Goal: Check status: Check status

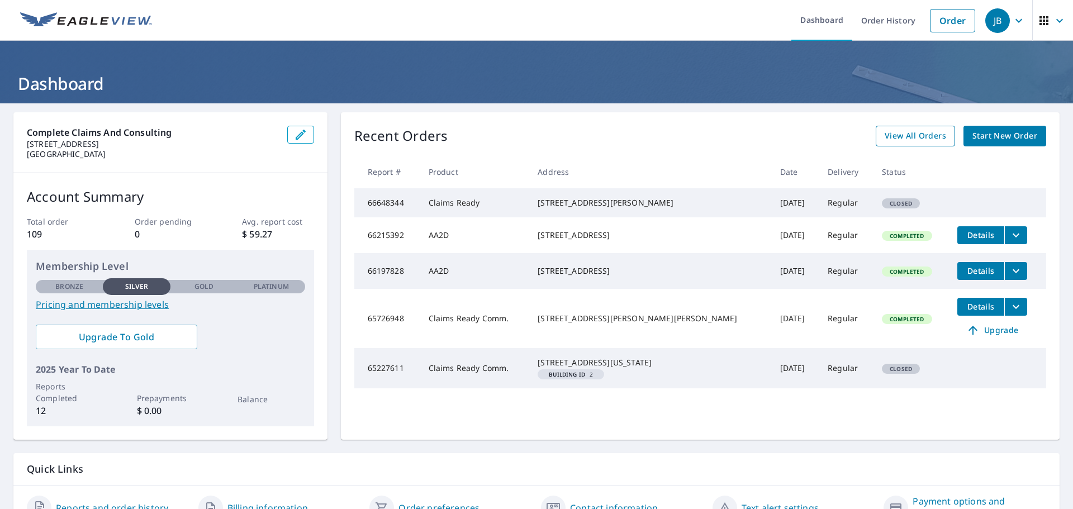
click at [899, 136] on span "View All Orders" at bounding box center [915, 136] width 61 height 14
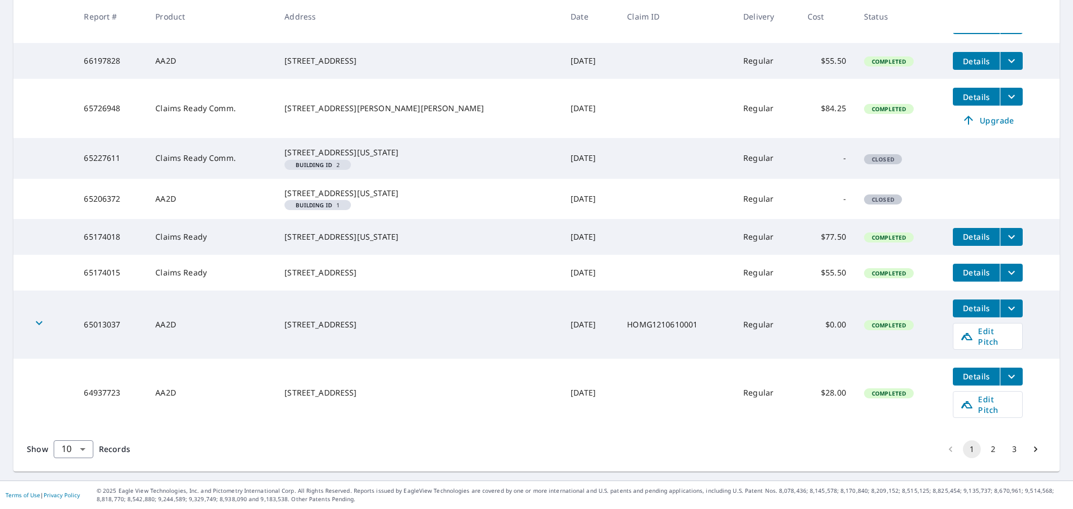
scroll to position [305, 0]
click at [1006, 447] on button "3" at bounding box center [1015, 449] width 18 height 18
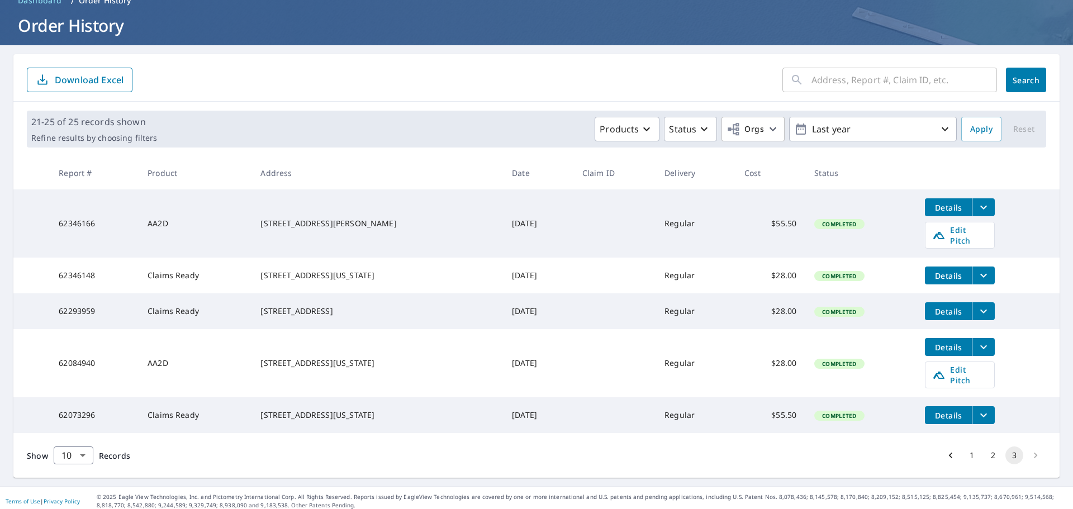
scroll to position [62, 0]
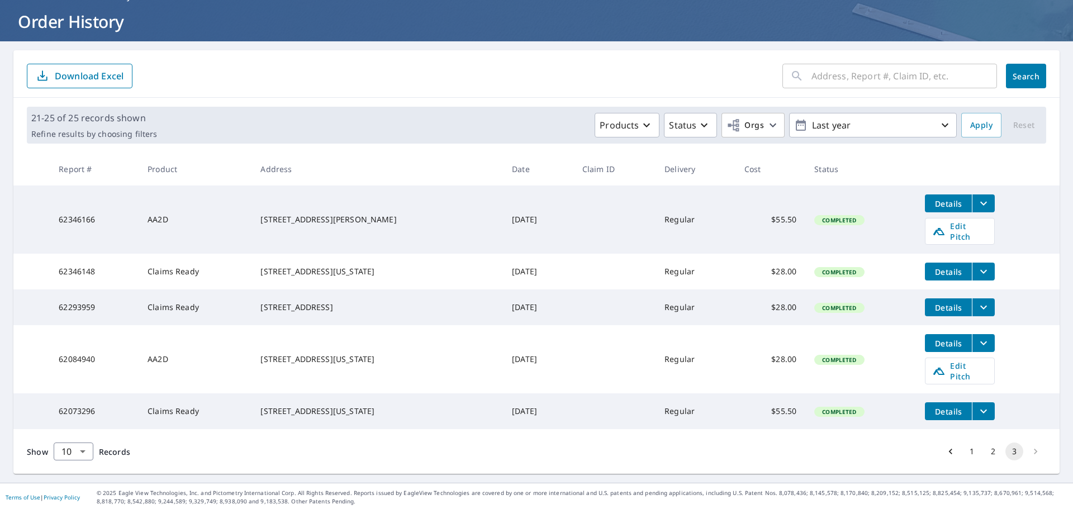
click at [1027, 449] on li "pagination navigation" at bounding box center [1035, 452] width 21 height 18
click at [984, 449] on button "2" at bounding box center [993, 452] width 18 height 18
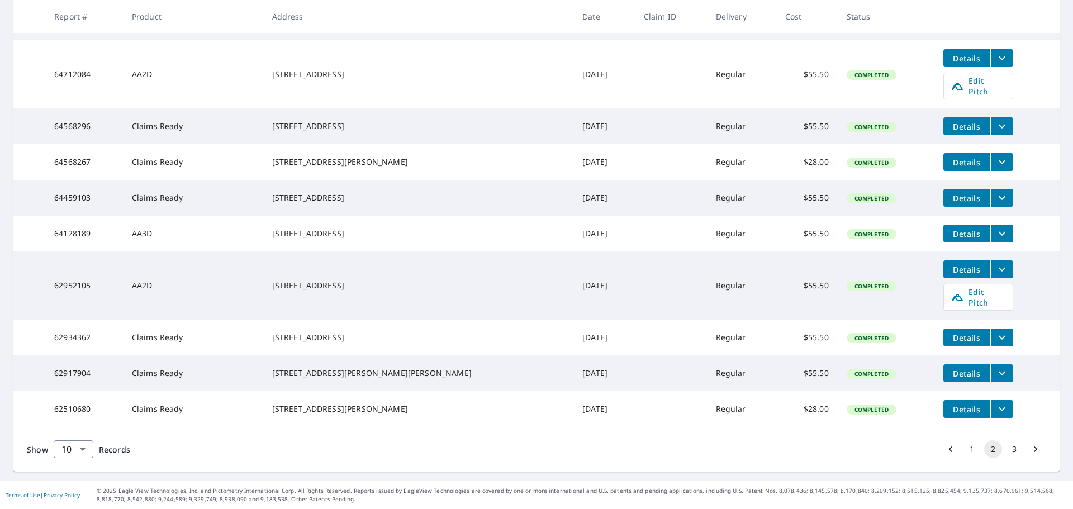
scroll to position [263, 0]
click at [968, 453] on button "1" at bounding box center [972, 449] width 18 height 18
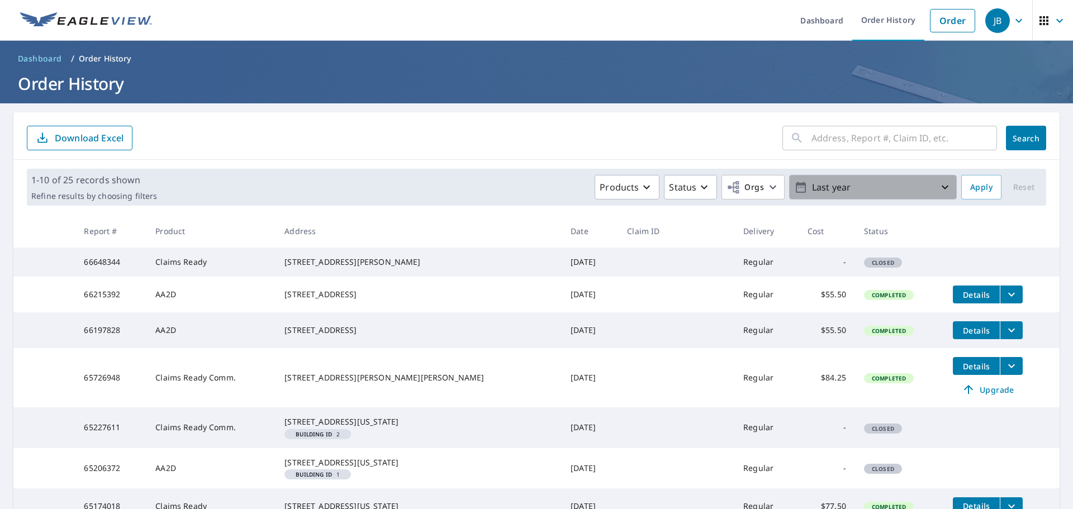
click at [823, 195] on p "Last year" at bounding box center [873, 188] width 131 height 20
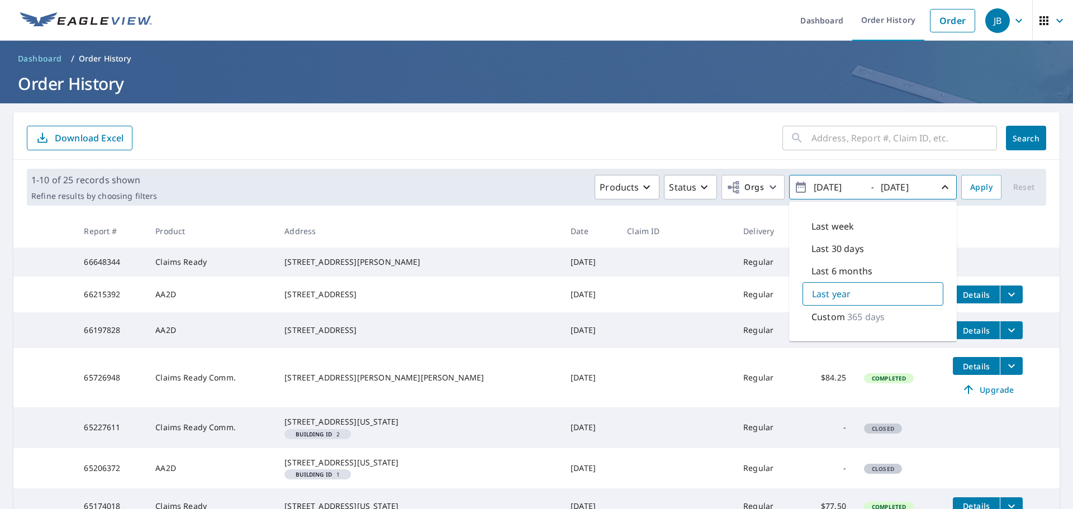
click at [554, 191] on div "Products Status Orgs [DATE] - [DATE] Last week Last 30 days Last 6 months Last …" at bounding box center [559, 187] width 795 height 25
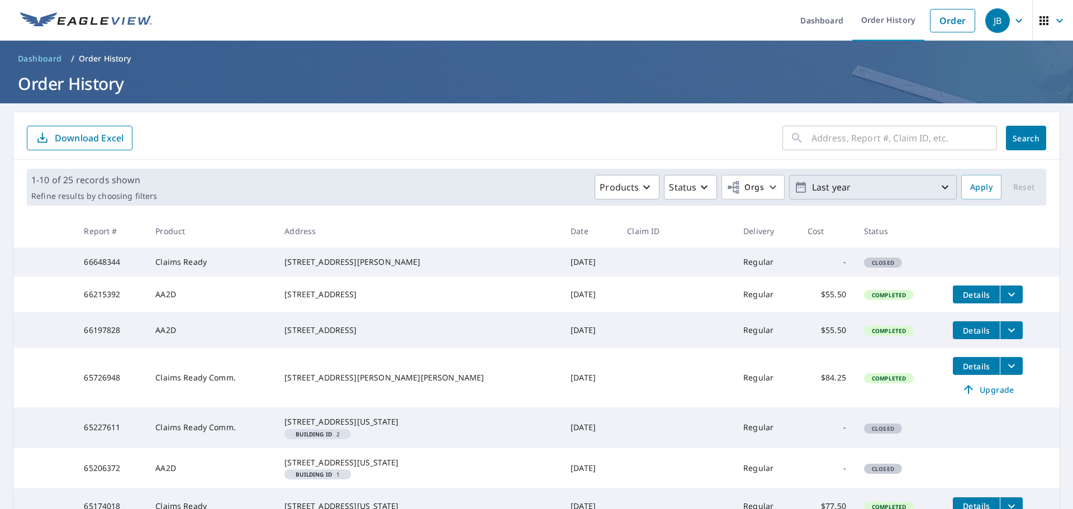
click at [878, 143] on input "text" at bounding box center [905, 137] width 186 height 31
paste input "61251673"
type input "61251673"
click at [1015, 137] on span "Search" at bounding box center [1026, 138] width 22 height 11
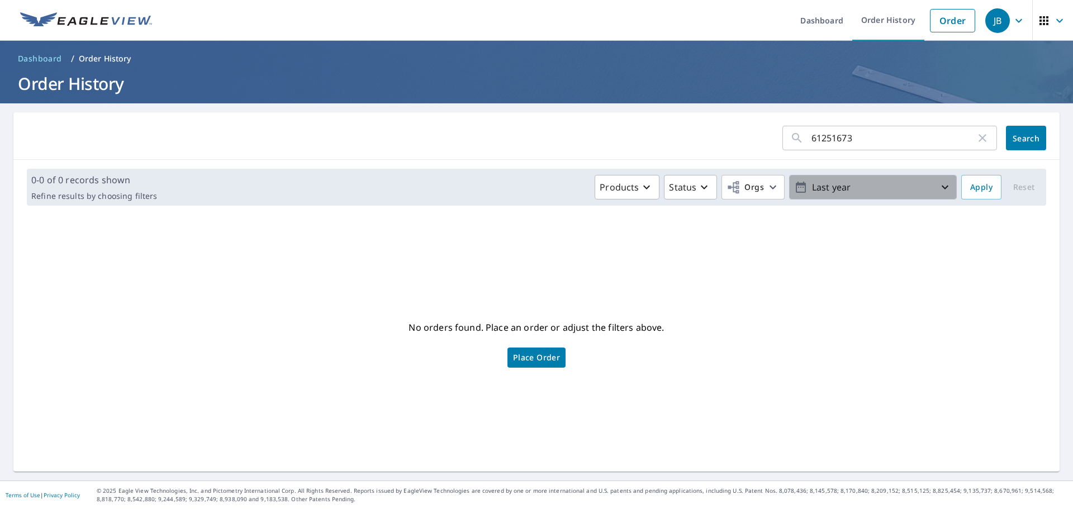
click at [868, 186] on p "Last year" at bounding box center [873, 188] width 131 height 20
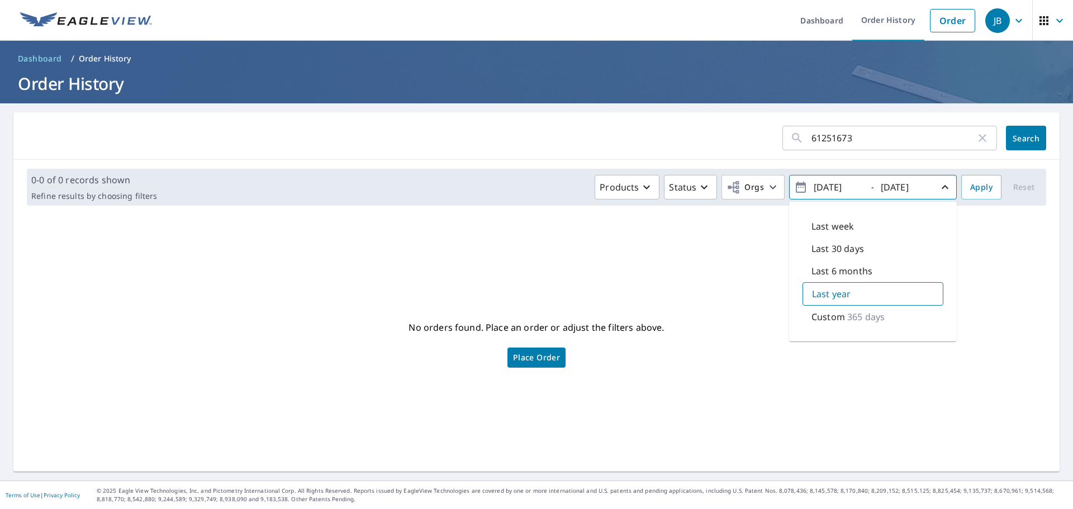
click at [830, 321] on p "Custom" at bounding box center [829, 316] width 34 height 13
click at [838, 186] on input "[DATE]" at bounding box center [838, 187] width 55 height 18
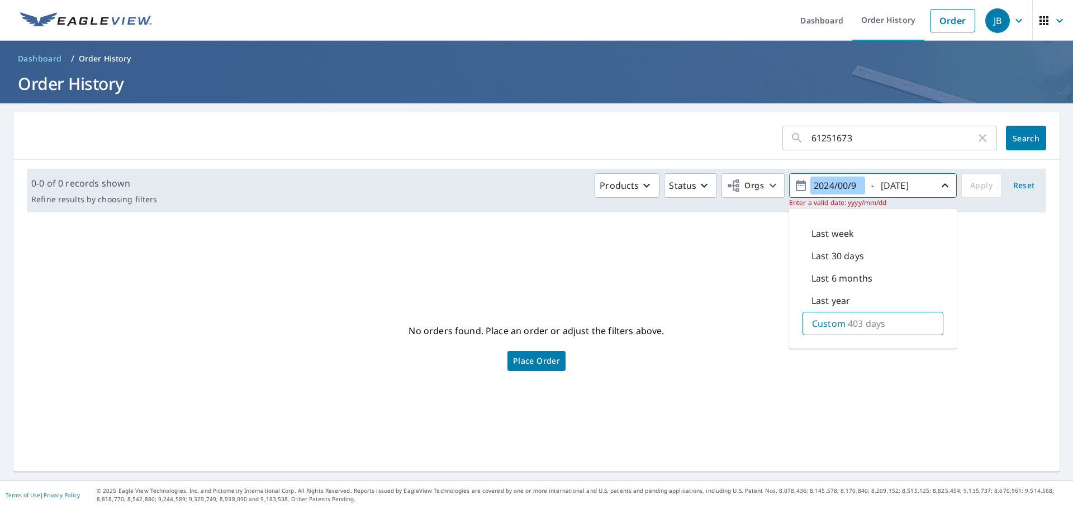
type input "[DATE]"
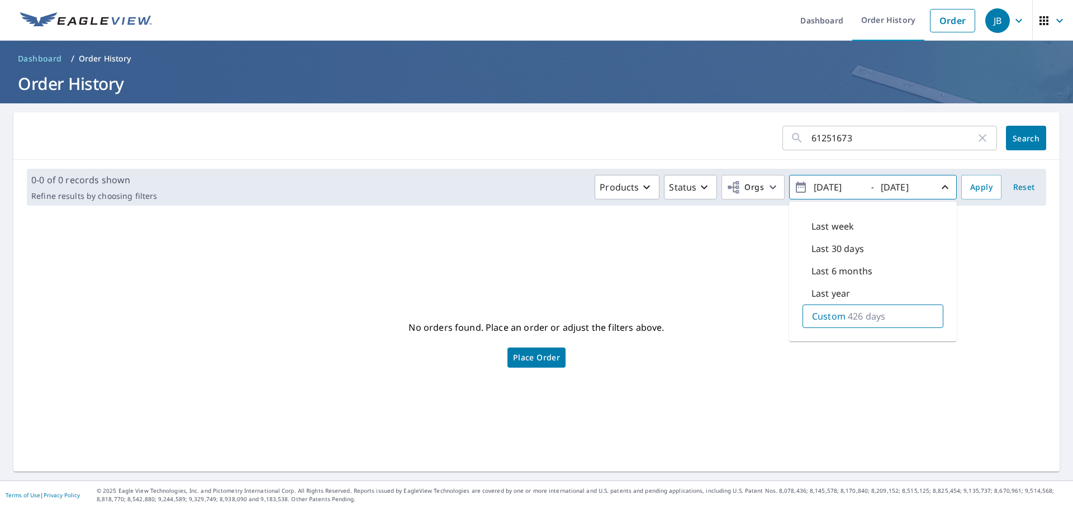
click at [978, 230] on div "No orders found. Place an order or adjust the filters above. Place Order" at bounding box center [536, 343] width 1029 height 239
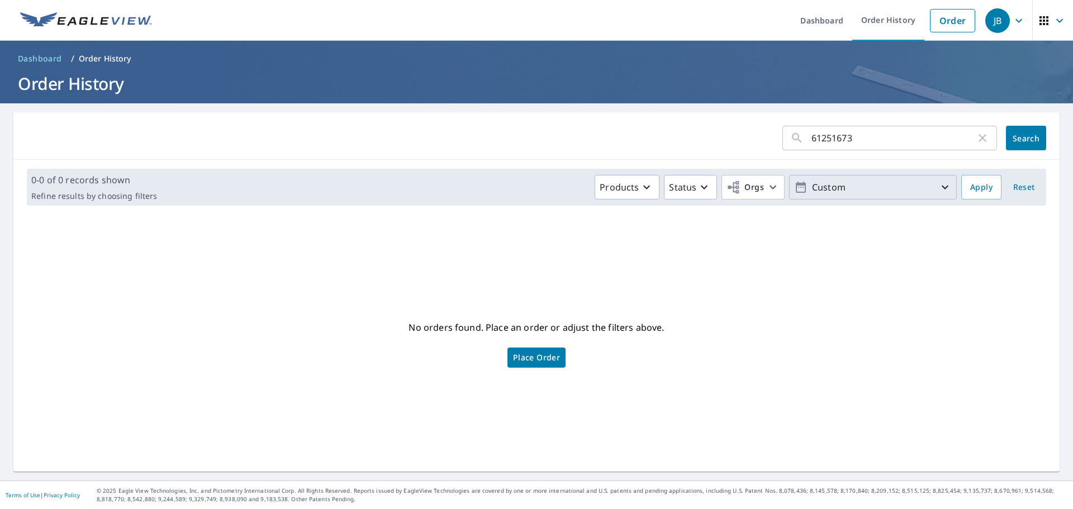
click at [925, 191] on p "Custom" at bounding box center [873, 188] width 131 height 20
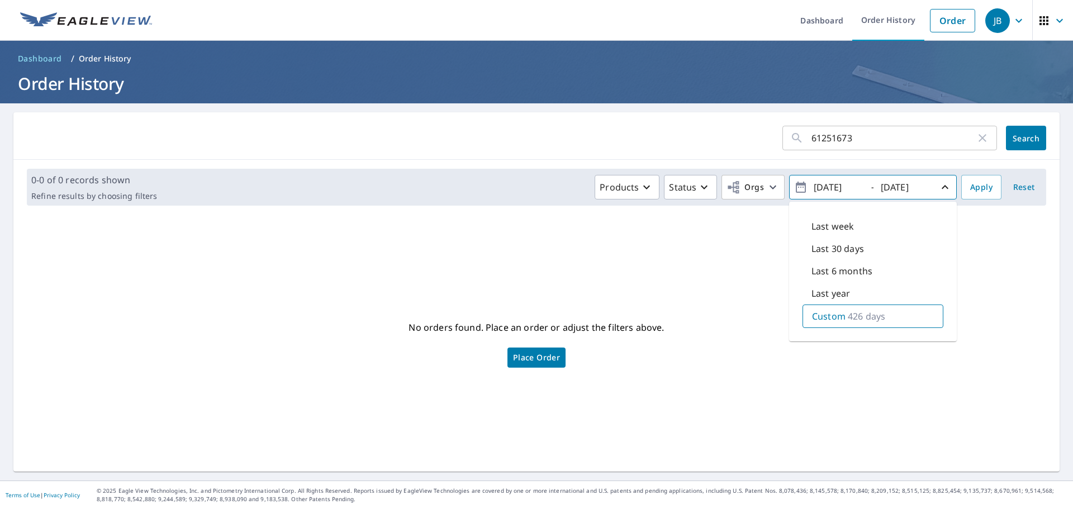
click at [829, 321] on p "Custom" at bounding box center [829, 316] width 34 height 13
click at [980, 184] on span "Apply" at bounding box center [981, 188] width 22 height 14
click at [978, 140] on icon "button" at bounding box center [982, 137] width 13 height 13
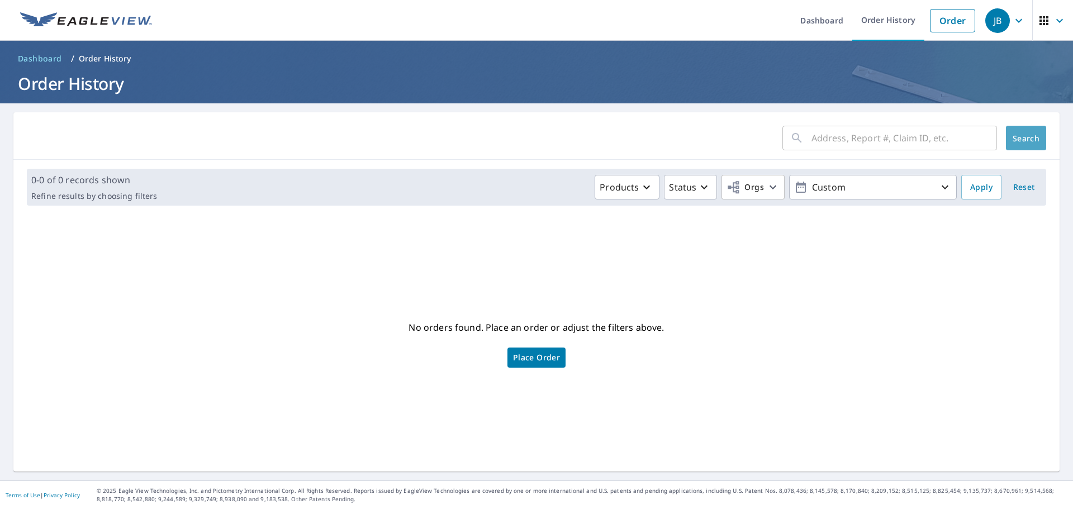
click at [1023, 137] on span "Search" at bounding box center [1026, 138] width 22 height 11
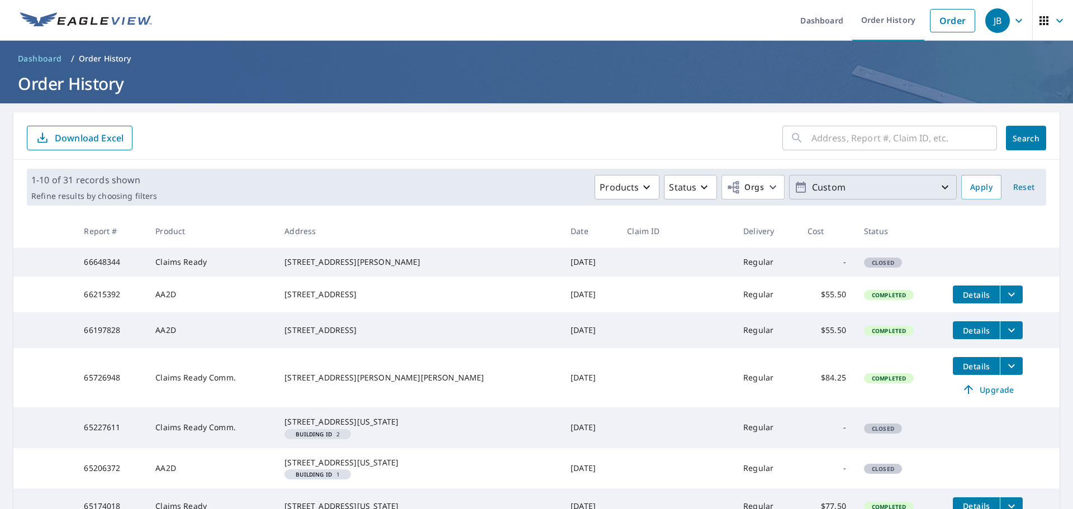
click at [923, 190] on p "Custom" at bounding box center [873, 188] width 131 height 20
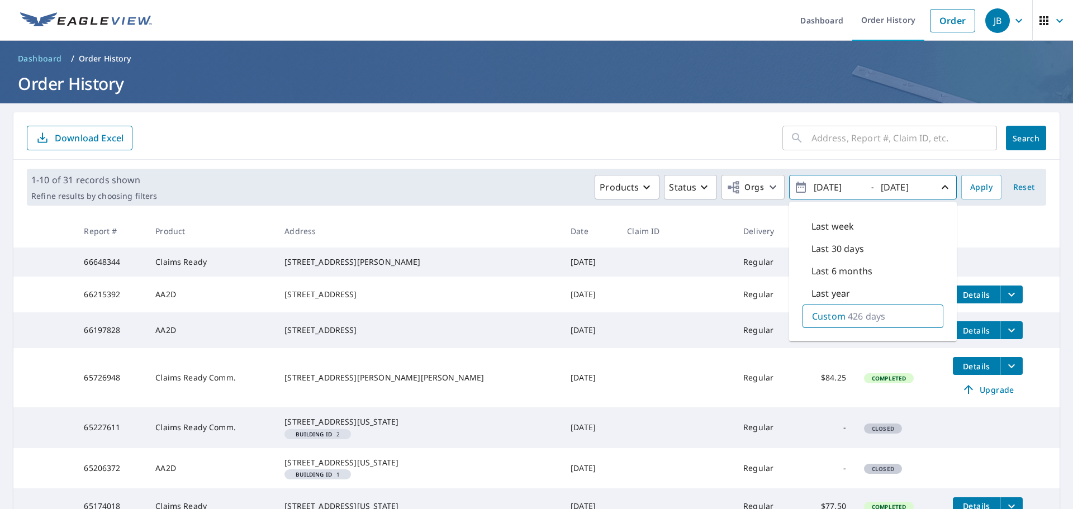
click at [826, 315] on p "Custom" at bounding box center [829, 316] width 34 height 13
click at [812, 315] on p "Custom" at bounding box center [829, 316] width 34 height 13
click at [798, 184] on icon "button" at bounding box center [801, 187] width 10 height 11
click at [795, 186] on icon "button" at bounding box center [800, 187] width 13 height 13
click at [837, 187] on input "[DATE]" at bounding box center [838, 187] width 55 height 18
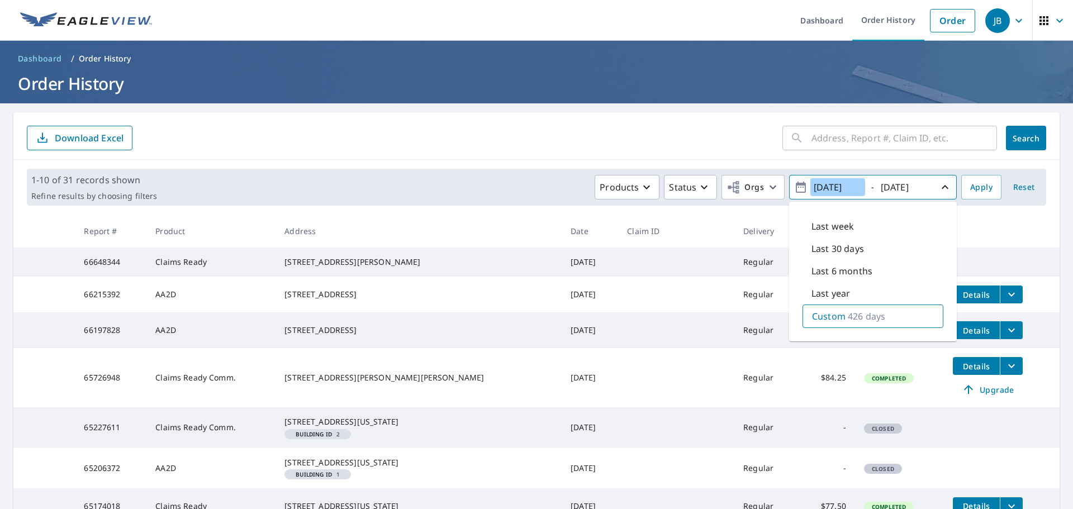
drag, startPoint x: 839, startPoint y: 185, endPoint x: 833, endPoint y: 184, distance: 6.2
click at [833, 184] on input "[DATE]" at bounding box center [838, 187] width 55 height 18
type input "[DATE]"
click at [980, 182] on span "Apply" at bounding box center [981, 188] width 22 height 14
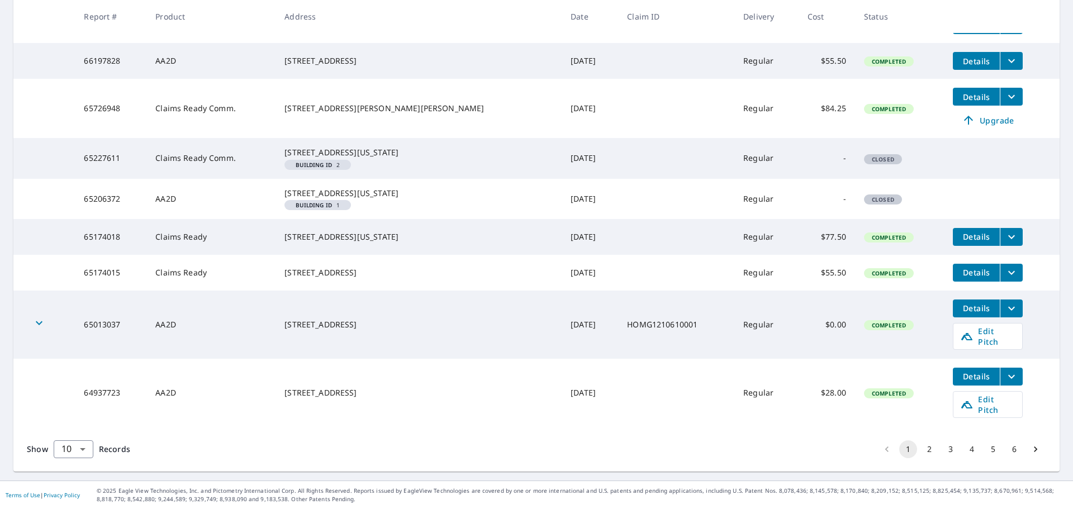
scroll to position [305, 0]
click at [966, 453] on button "4" at bounding box center [972, 449] width 18 height 18
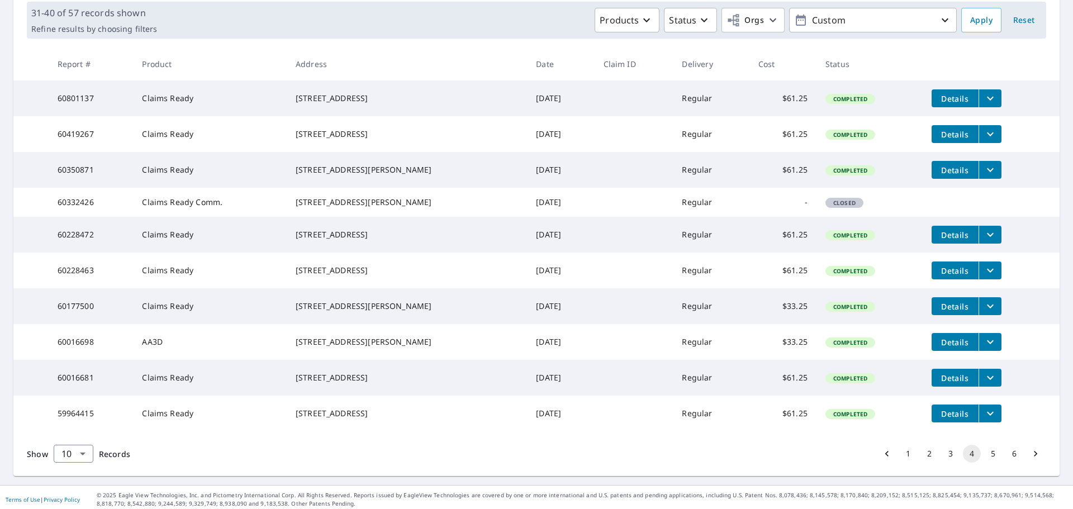
scroll to position [223, 0]
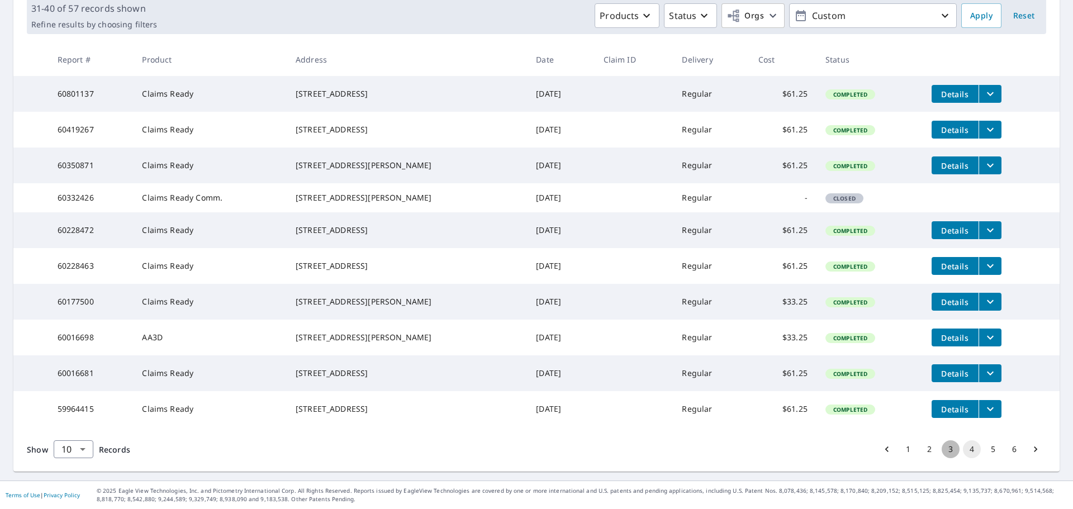
click at [944, 447] on button "3" at bounding box center [951, 449] width 18 height 18
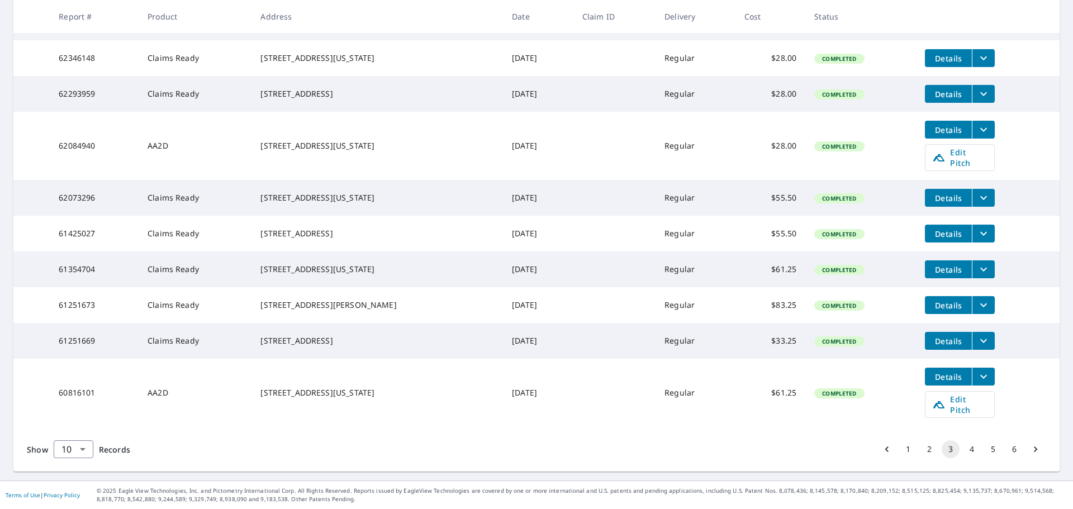
scroll to position [283, 0]
click at [977, 303] on icon "filesDropdownBtn-61251673" at bounding box center [983, 305] width 13 height 13
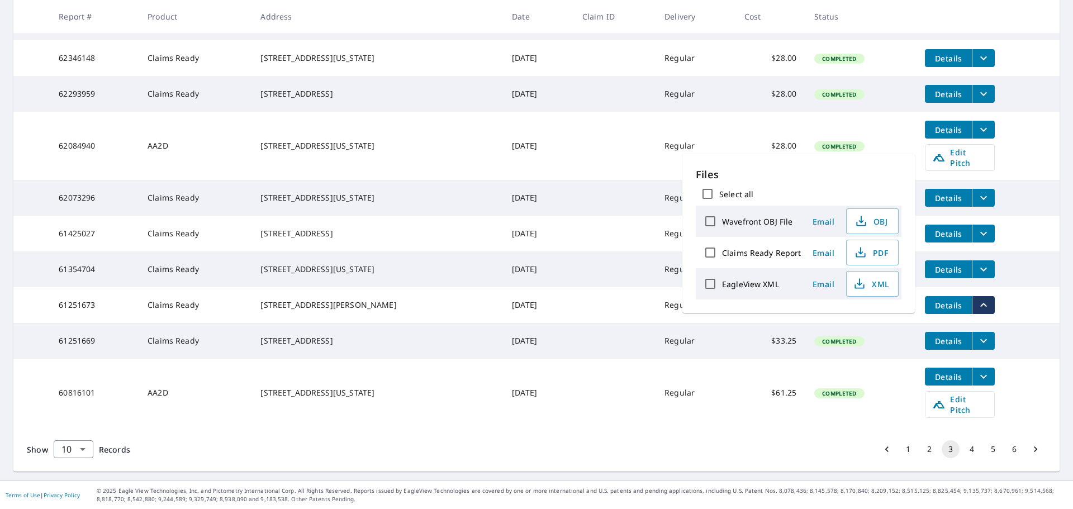
click at [129, 345] on td "61251669" at bounding box center [94, 341] width 89 height 36
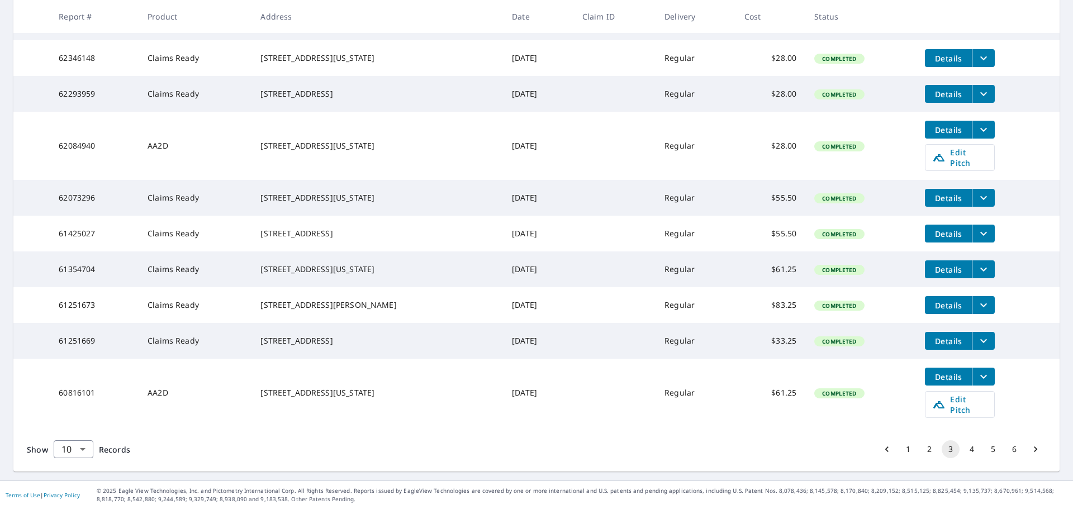
click at [159, 350] on td "Claims Ready" at bounding box center [195, 341] width 113 height 36
click at [253, 344] on td "[STREET_ADDRESS]" at bounding box center [378, 341] width 252 height 36
click at [291, 341] on div "[STREET_ADDRESS]" at bounding box center [377, 340] width 234 height 11
click at [306, 339] on div "[STREET_ADDRESS]" at bounding box center [377, 340] width 234 height 11
click at [980, 304] on icon "filesDropdownBtn-61251673" at bounding box center [983, 306] width 7 height 4
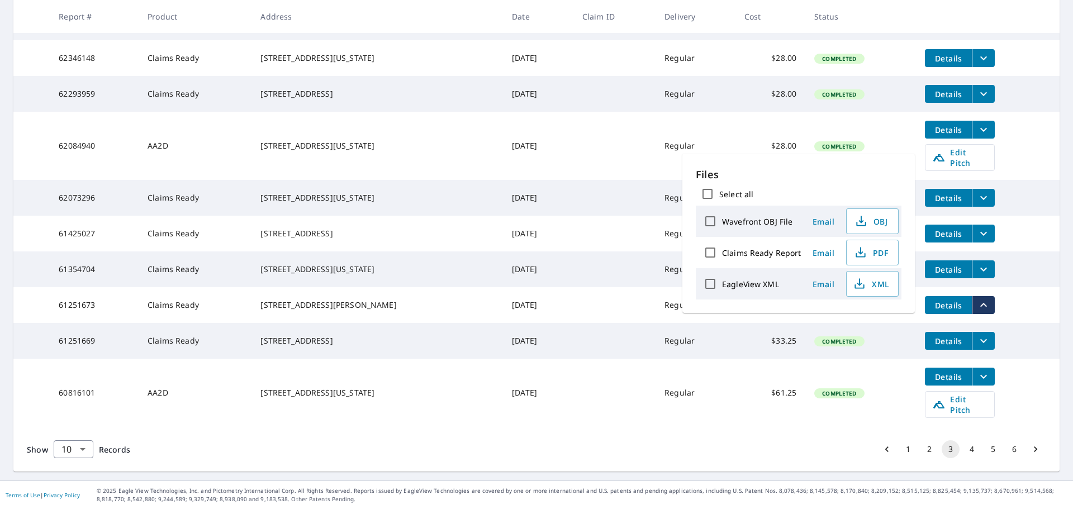
click at [980, 304] on icon "filesDropdownBtn-61251673" at bounding box center [983, 305] width 7 height 4
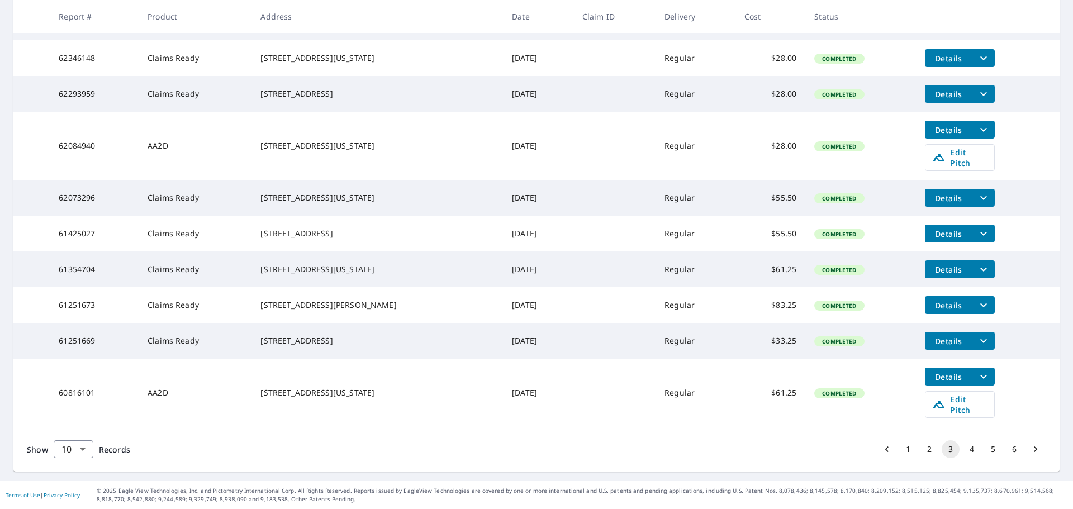
click at [980, 56] on icon "filesDropdownBtn-62346148" at bounding box center [983, 58] width 7 height 4
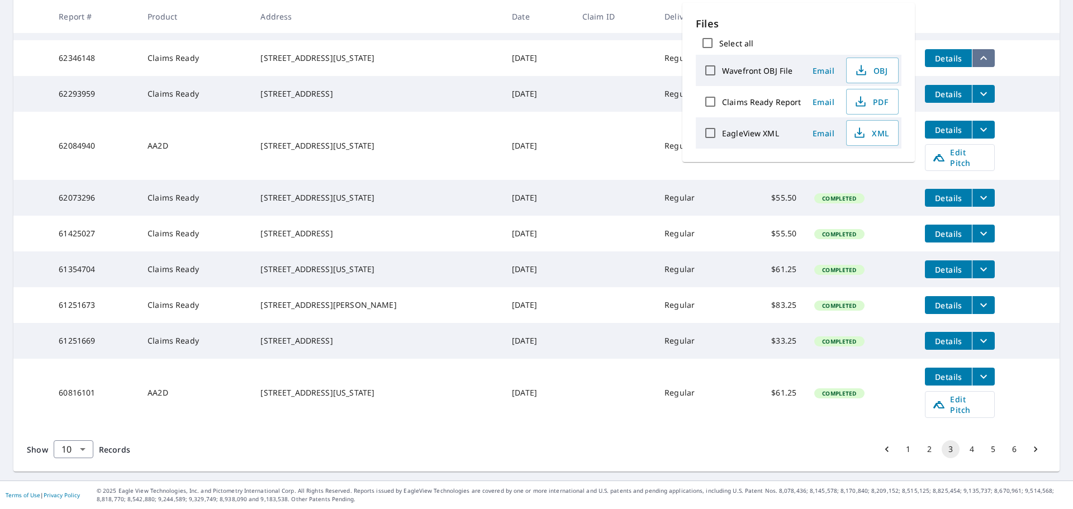
click at [980, 56] on icon "filesDropdownBtn-62346148" at bounding box center [983, 58] width 7 height 4
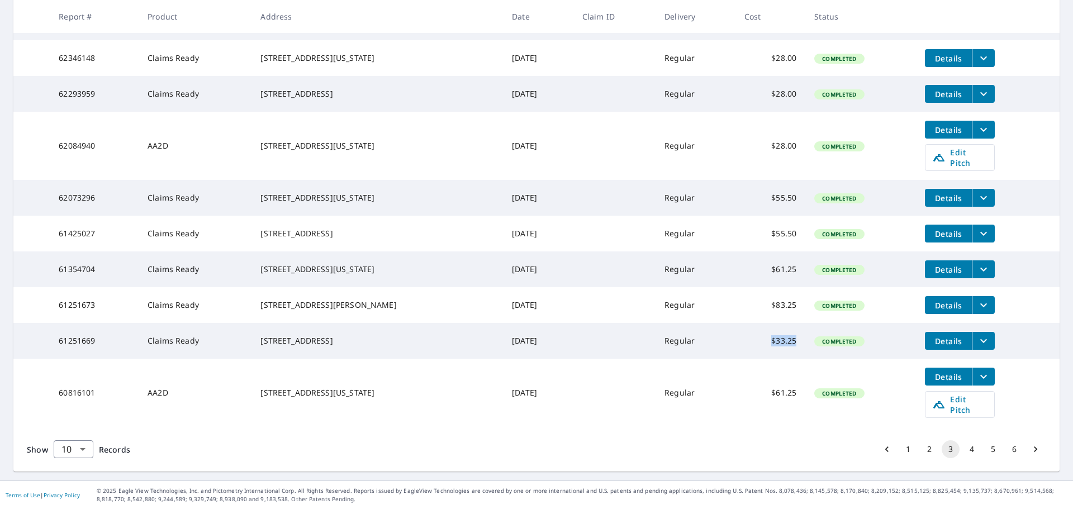
drag, startPoint x: 790, startPoint y: 344, endPoint x: 742, endPoint y: 344, distance: 48.1
click at [742, 344] on td "$33.25" at bounding box center [771, 341] width 70 height 36
drag, startPoint x: 646, startPoint y: 350, endPoint x: 624, endPoint y: 351, distance: 21.8
click at [625, 351] on tr "61251669 Claims Ready [STREET_ADDRESS] [DATE] Regular $33.25 Completed Details" at bounding box center [536, 341] width 1046 height 36
click at [685, 343] on td "Regular" at bounding box center [695, 341] width 79 height 36
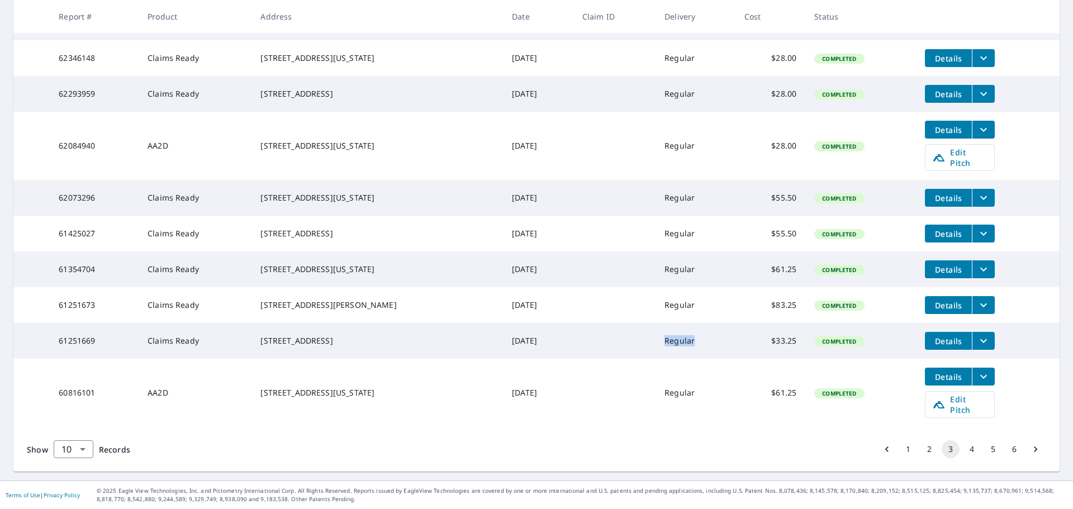
drag, startPoint x: 684, startPoint y: 345, endPoint x: 648, endPoint y: 348, distance: 35.4
click at [656, 348] on td "Regular" at bounding box center [695, 341] width 79 height 36
drag, startPoint x: 633, startPoint y: 349, endPoint x: 566, endPoint y: 349, distance: 66.5
click at [632, 349] on td at bounding box center [615, 341] width 82 height 36
drag, startPoint x: 527, startPoint y: 348, endPoint x: 444, endPoint y: 349, distance: 82.2
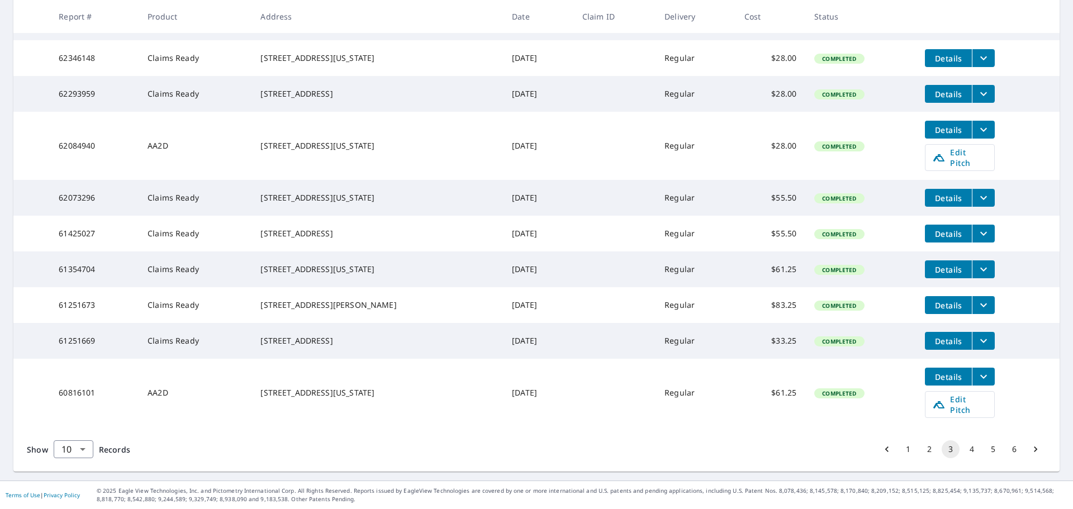
click at [444, 349] on tr "61251669 Claims Ready [STREET_ADDRESS] [DATE] Regular $33.25 Completed Details" at bounding box center [536, 341] width 1046 height 36
click at [444, 349] on td "[STREET_ADDRESS]" at bounding box center [378, 341] width 252 height 36
click at [948, 307] on span "Details" at bounding box center [949, 305] width 34 height 11
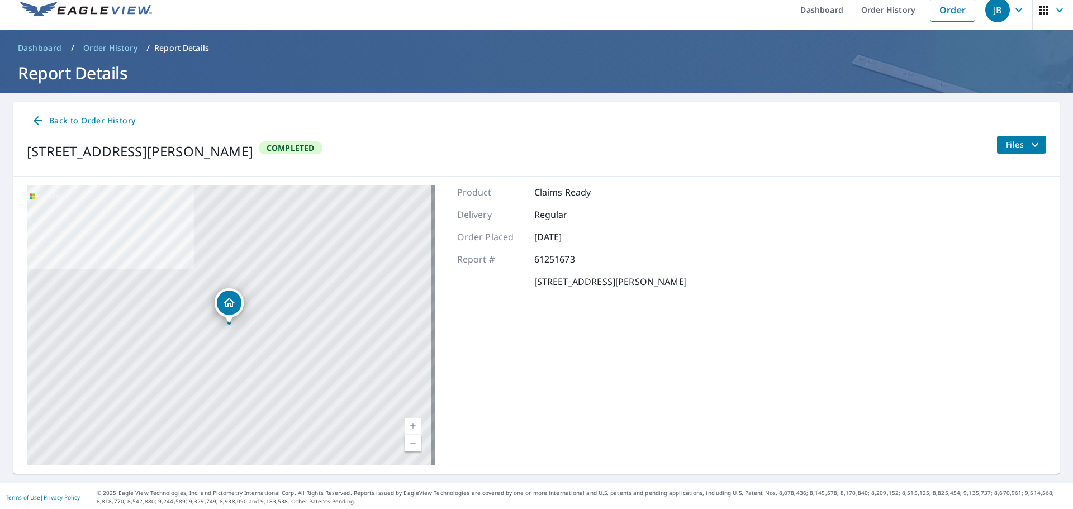
scroll to position [13, 0]
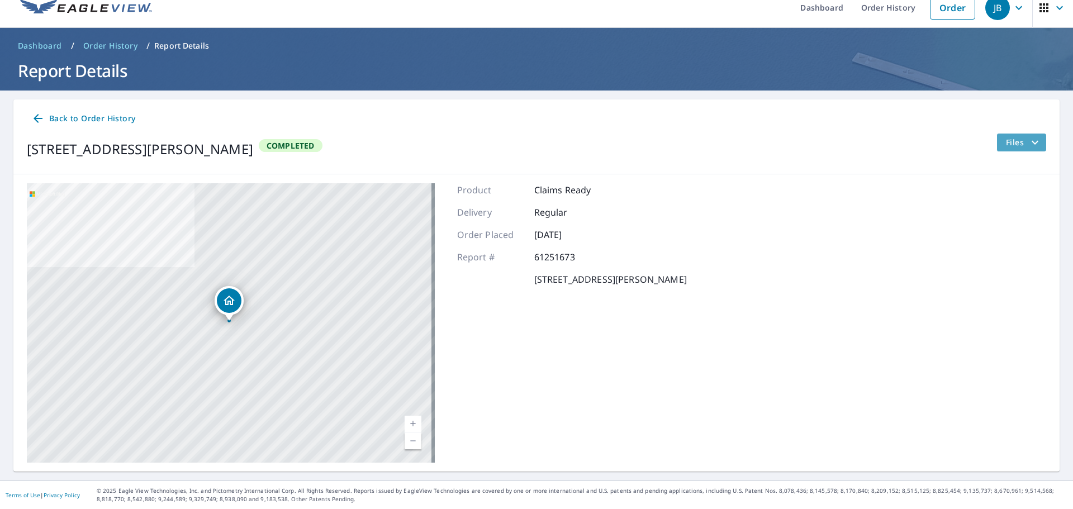
click at [1015, 136] on span "Files" at bounding box center [1024, 142] width 36 height 13
